Goal: Task Accomplishment & Management: Manage account settings

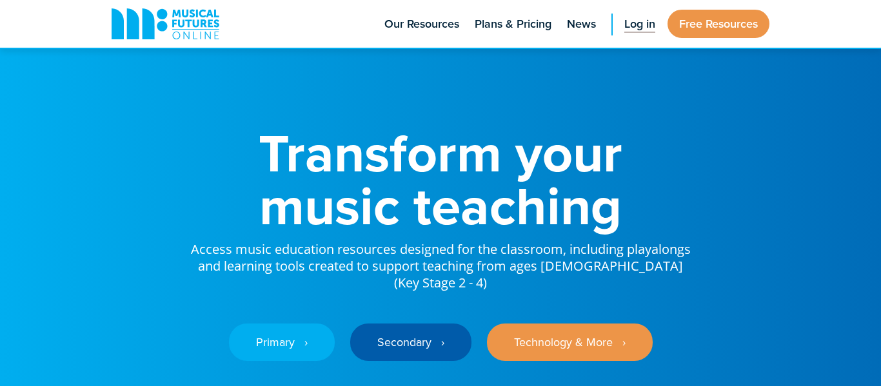
click at [633, 17] on span "Log in" at bounding box center [639, 23] width 31 height 17
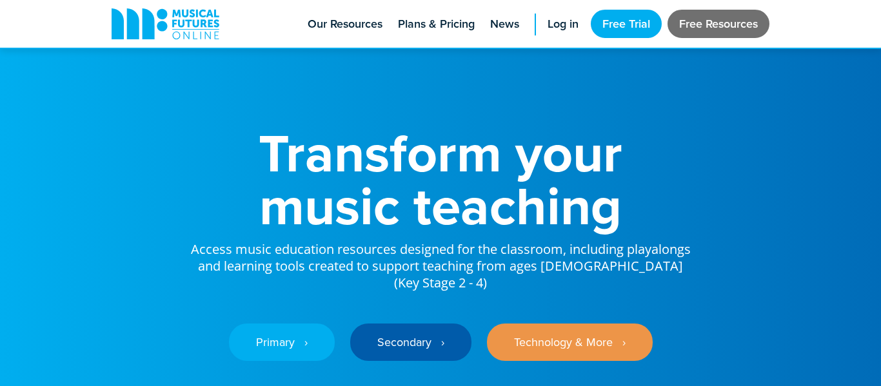
click at [689, 12] on link "Free Resources" at bounding box center [718, 24] width 102 height 28
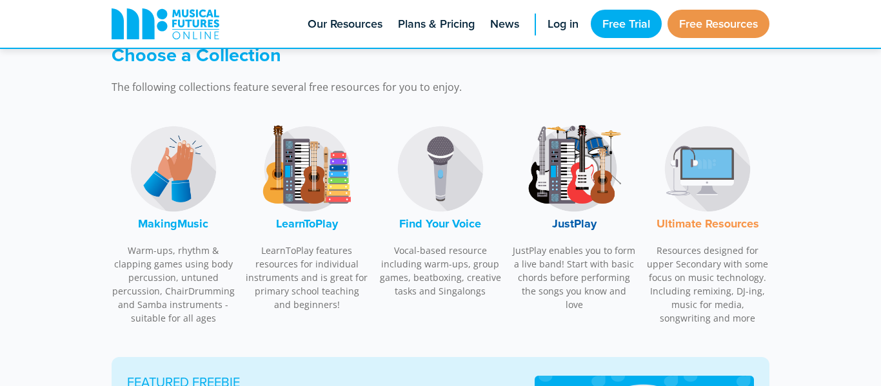
scroll to position [413, 0]
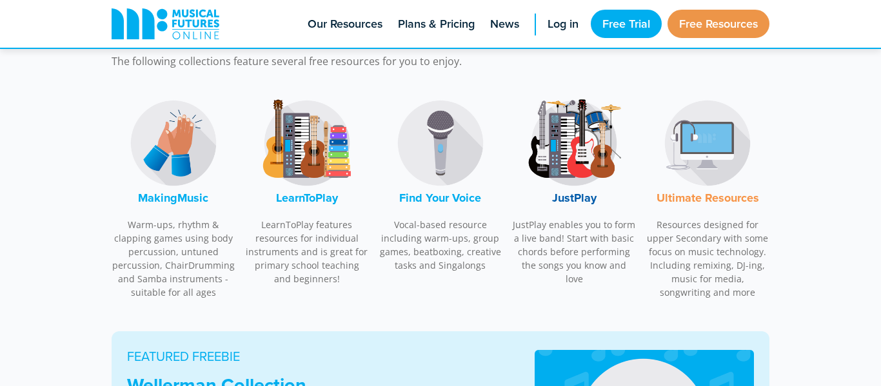
click at [320, 206] on div "LearnToPlay LearnToPlay features resources for individual instruments and is gr…" at bounding box center [307, 190] width 124 height 204
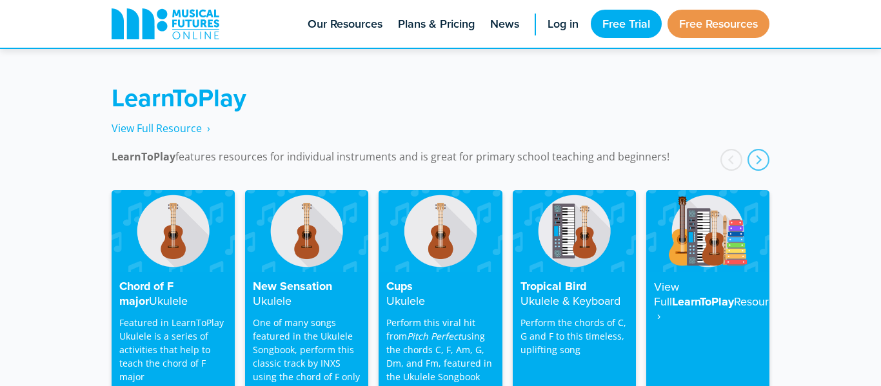
scroll to position [2072, 0]
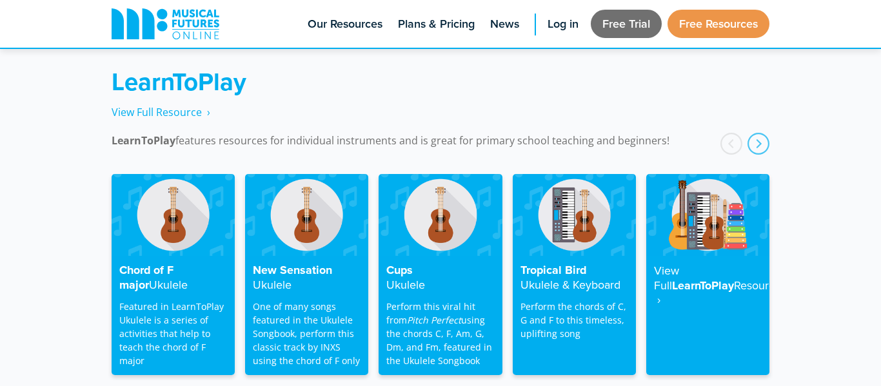
click at [600, 32] on link "Free Trial" at bounding box center [626, 24] width 71 height 28
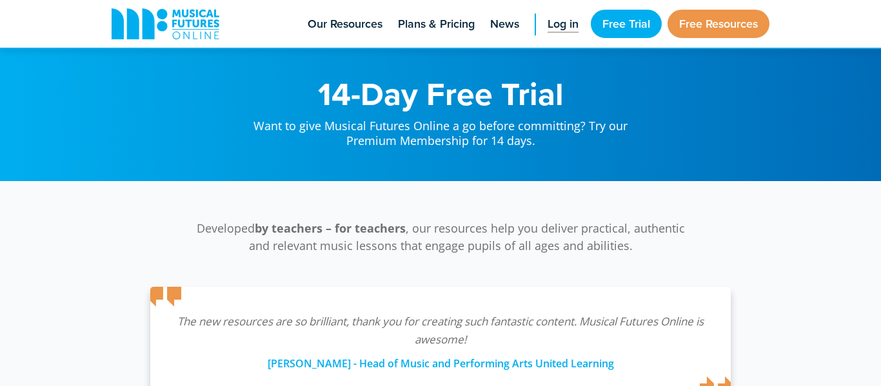
click at [575, 23] on span "Log in" at bounding box center [562, 23] width 31 height 17
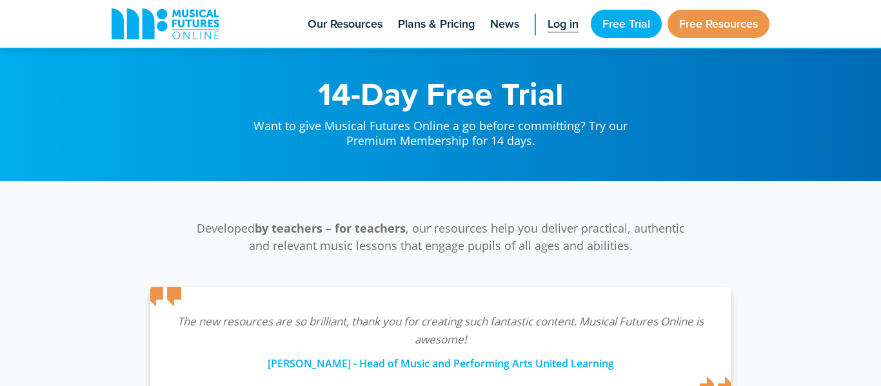
click at [575, 23] on span "Log in" at bounding box center [562, 23] width 31 height 17
click at [558, 17] on span "Log in" at bounding box center [562, 23] width 31 height 17
click at [558, 19] on span "Log in" at bounding box center [562, 23] width 31 height 17
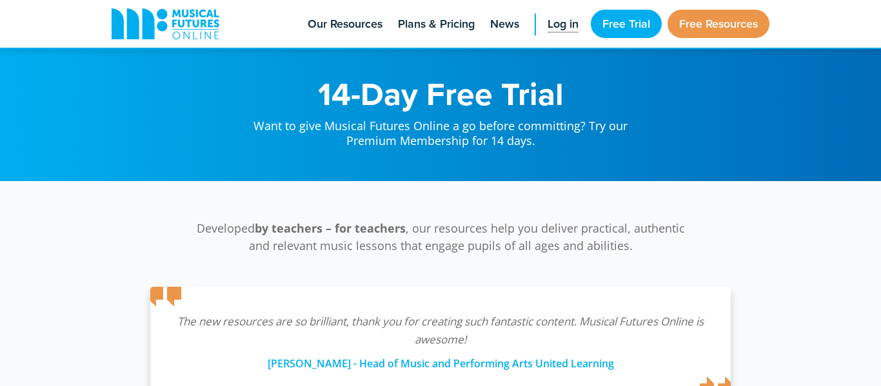
click at [558, 19] on span "Log in" at bounding box center [562, 23] width 31 height 17
